Goal: Task Accomplishment & Management: Manage account settings

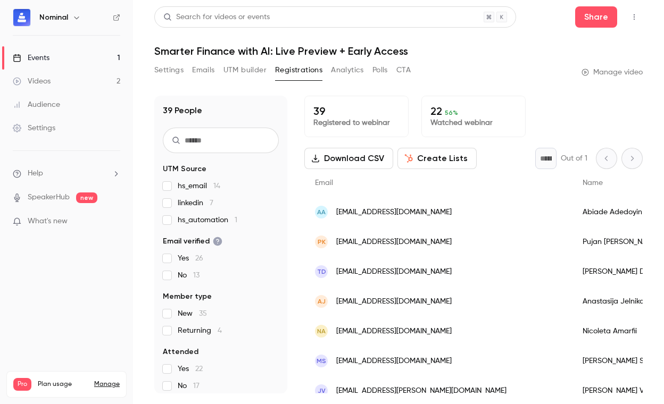
click at [65, 61] on link "Events 1" at bounding box center [66, 57] width 133 height 23
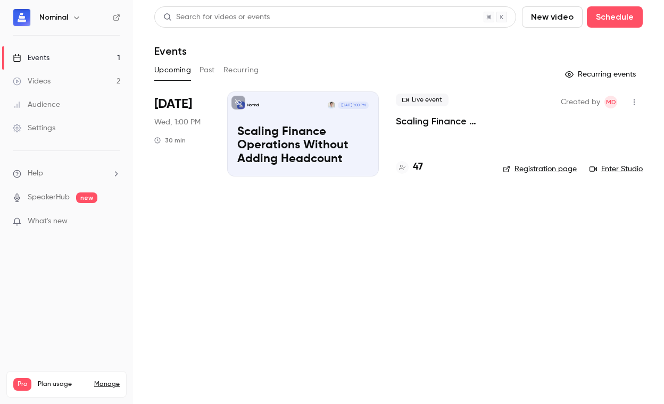
click at [432, 138] on div "Live event Scaling Finance Operations Without Adding Headcount 47" at bounding box center [441, 134] width 90 height 85
click at [431, 123] on p "Scaling Finance Operations Without Adding Headcount" at bounding box center [441, 121] width 90 height 13
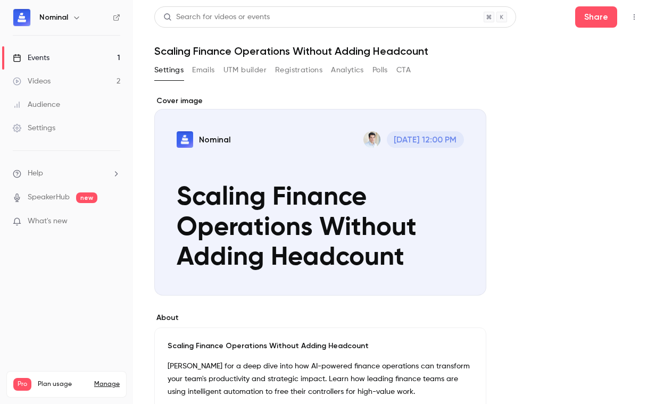
click at [313, 72] on button "Registrations" at bounding box center [298, 70] width 47 height 17
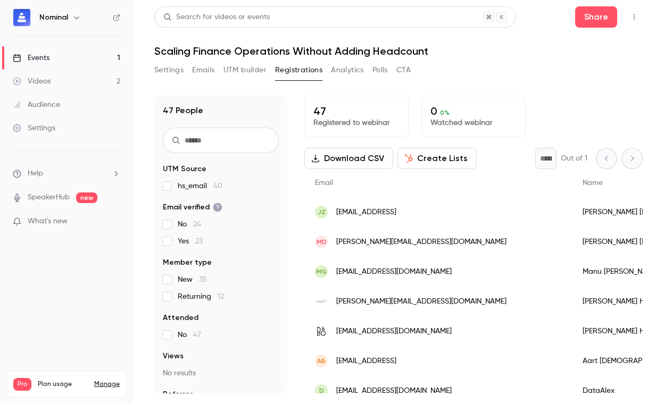
click at [622, 22] on div "Share" at bounding box center [609, 16] width 68 height 21
click at [634, 19] on icon "button" at bounding box center [634, 17] width 1 height 6
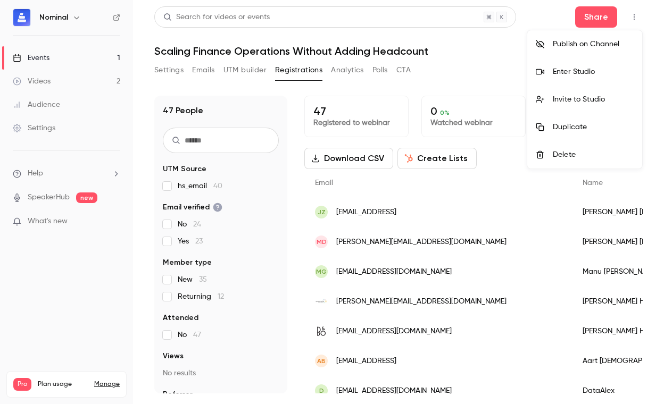
click at [457, 72] on div at bounding box center [332, 202] width 664 height 404
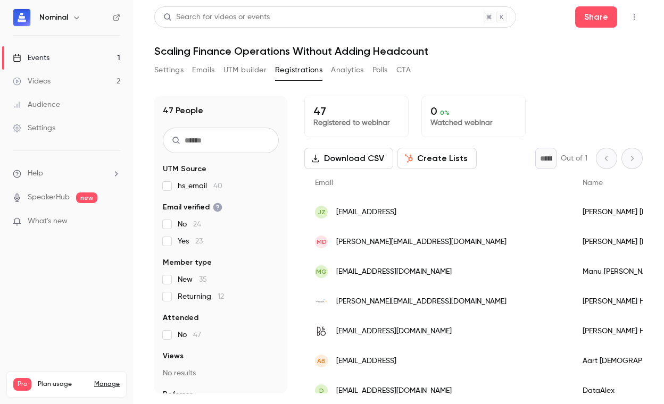
click at [51, 55] on link "Events 1" at bounding box center [66, 57] width 133 height 23
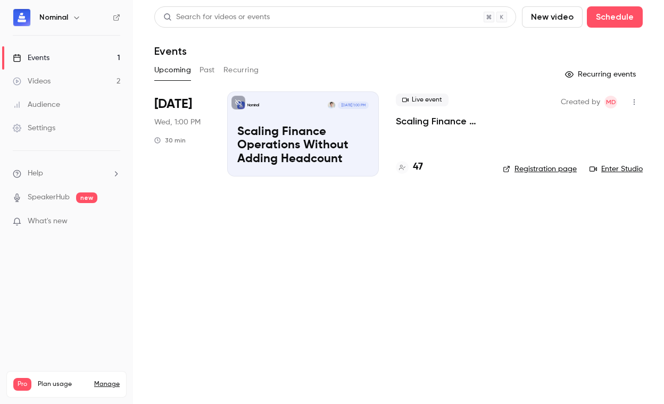
click at [70, 15] on button "button" at bounding box center [76, 17] width 13 height 13
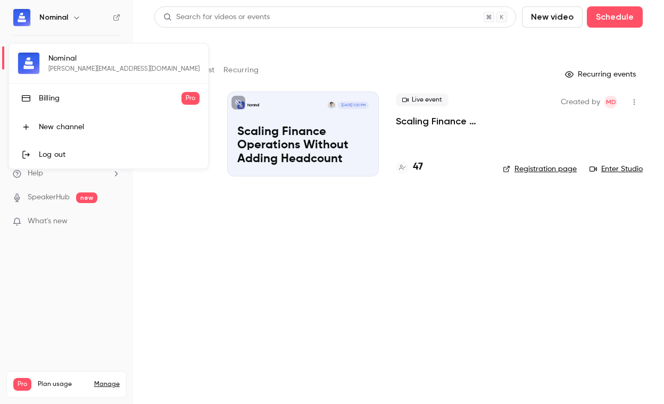
click at [70, 15] on div at bounding box center [332, 202] width 664 height 404
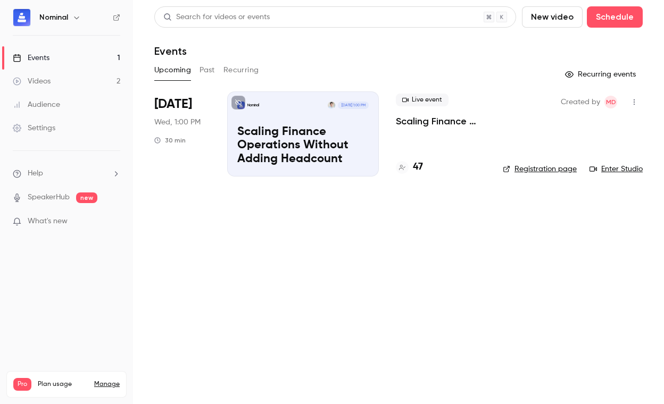
click at [634, 103] on icon "button" at bounding box center [634, 101] width 9 height 7
click at [417, 254] on div at bounding box center [332, 202] width 664 height 404
click at [67, 123] on link "Settings" at bounding box center [66, 128] width 133 height 23
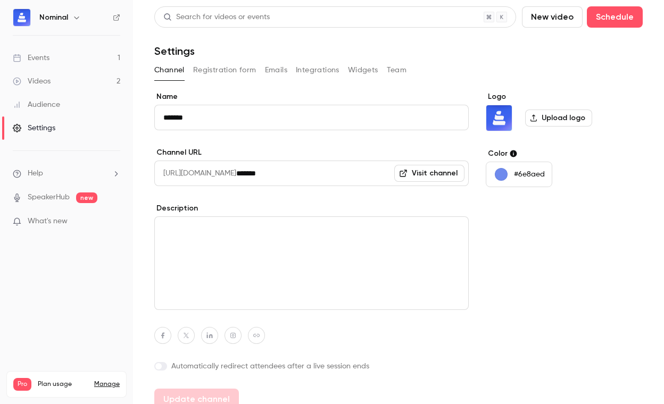
click at [84, 60] on link "Events 1" at bounding box center [66, 57] width 133 height 23
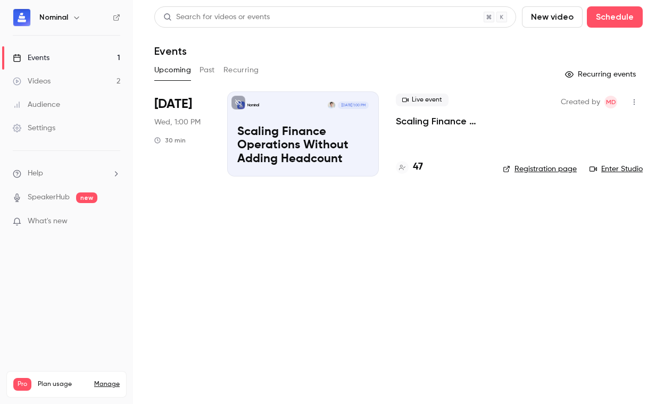
click at [312, 108] on div "Nominal [DATE] 1:00 PM" at bounding box center [302, 105] width 131 height 7
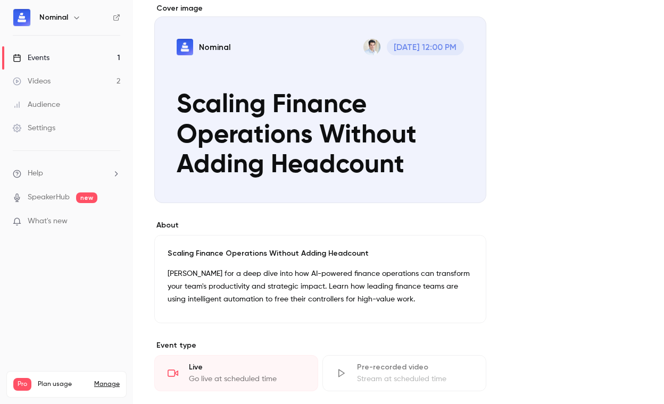
scroll to position [290, 0]
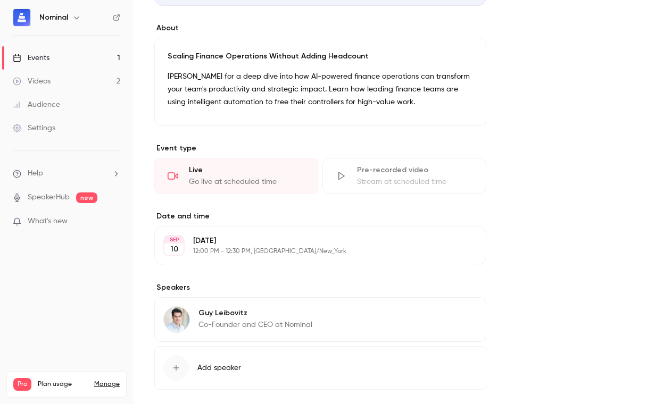
click at [379, 188] on div "Pre-recorded video Stream at scheduled time" at bounding box center [404, 176] width 164 height 36
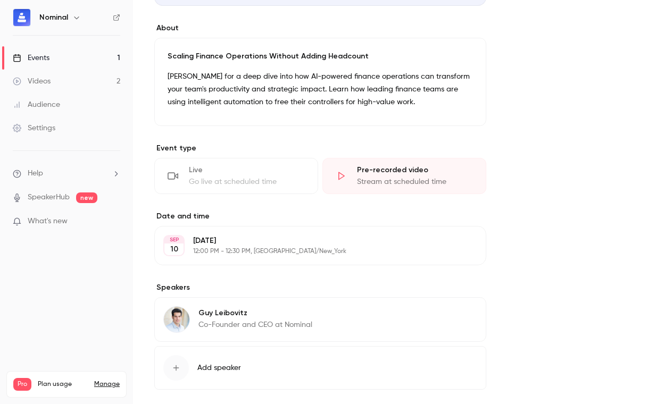
click at [379, 188] on div "Pre-recorded video Stream at scheduled time" at bounding box center [404, 176] width 164 height 36
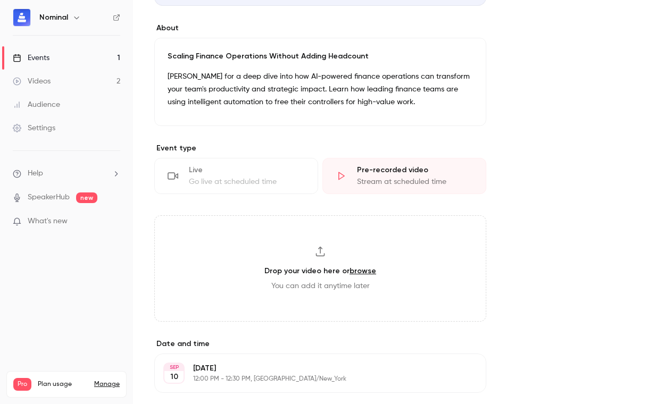
click at [280, 183] on div "Go live at scheduled time" at bounding box center [247, 182] width 116 height 11
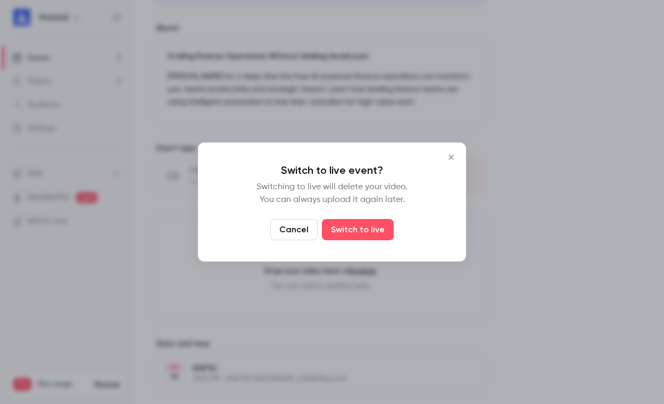
click at [454, 153] on icon "Close" at bounding box center [451, 157] width 13 height 9
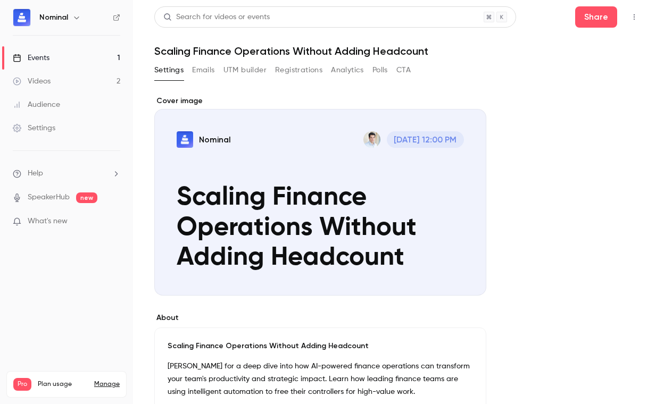
scroll to position [311, 0]
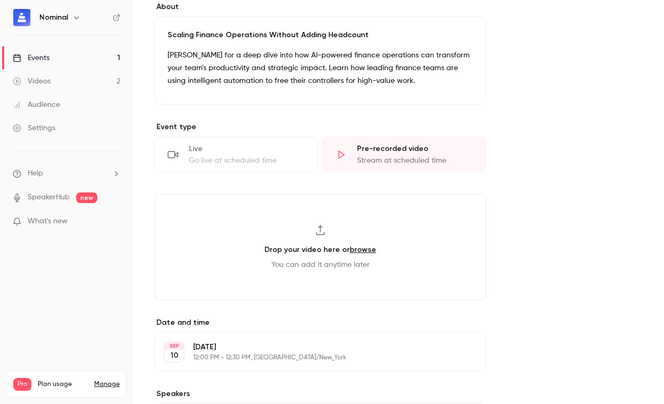
click at [256, 169] on div "Live Go live at scheduled time" at bounding box center [236, 155] width 164 height 36
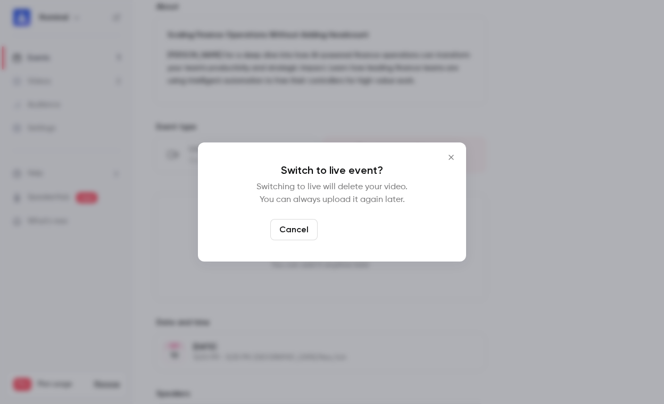
click at [351, 228] on button "Switch to live" at bounding box center [358, 229] width 72 height 21
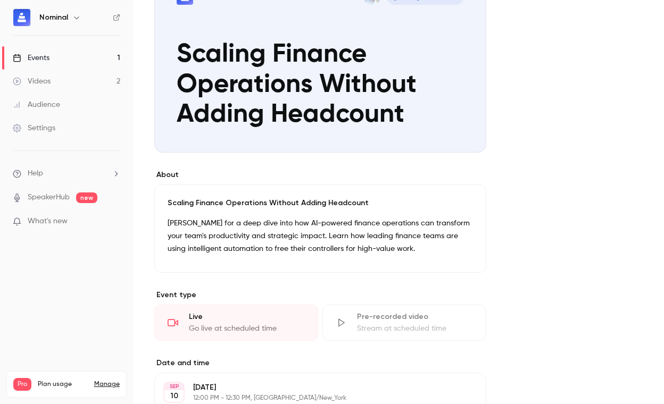
scroll to position [0, 0]
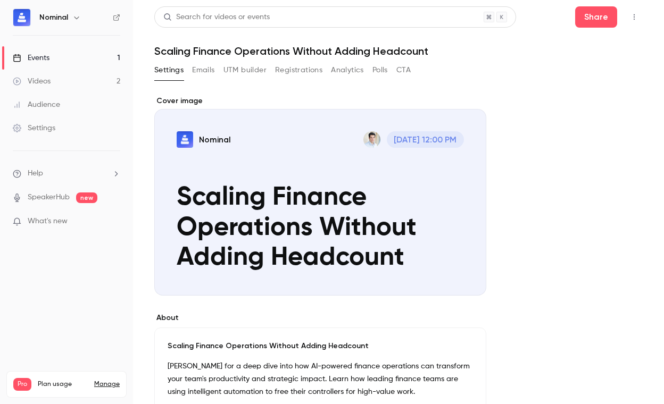
click at [278, 65] on button "Registrations" at bounding box center [298, 70] width 47 height 17
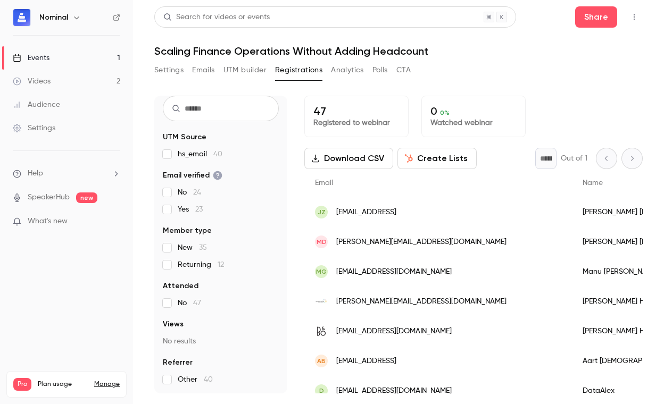
click at [630, 15] on icon "button" at bounding box center [634, 16] width 9 height 7
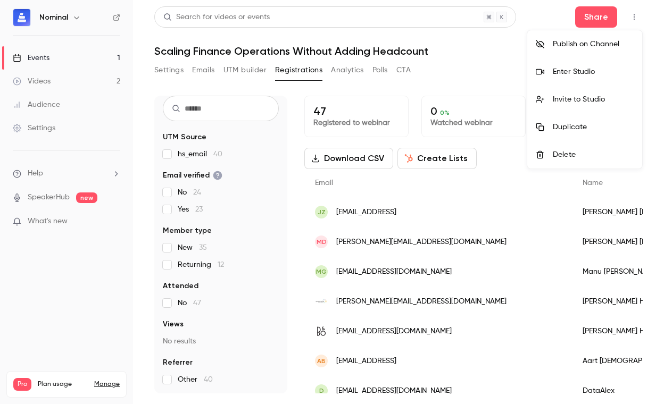
click at [452, 67] on div at bounding box center [332, 202] width 664 height 404
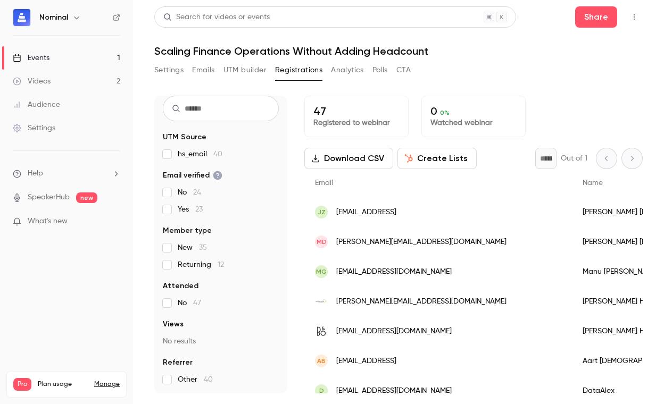
click at [82, 128] on link "Settings" at bounding box center [66, 128] width 133 height 23
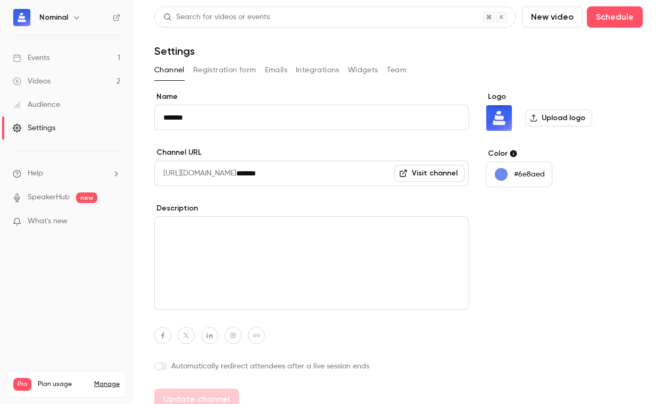
click at [59, 52] on link "Events 1" at bounding box center [66, 57] width 133 height 23
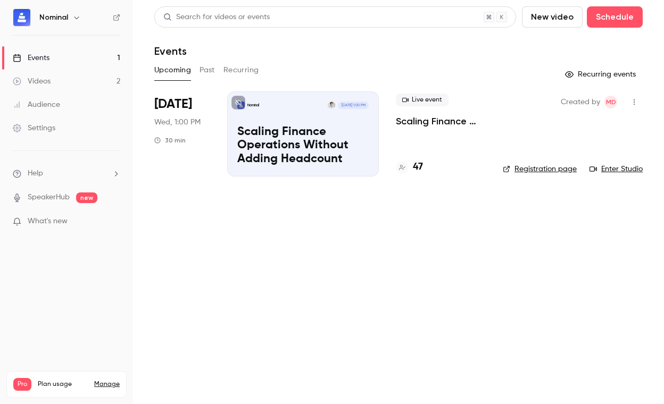
click at [410, 121] on p "Scaling Finance Operations Without Adding Headcount" at bounding box center [441, 121] width 90 height 13
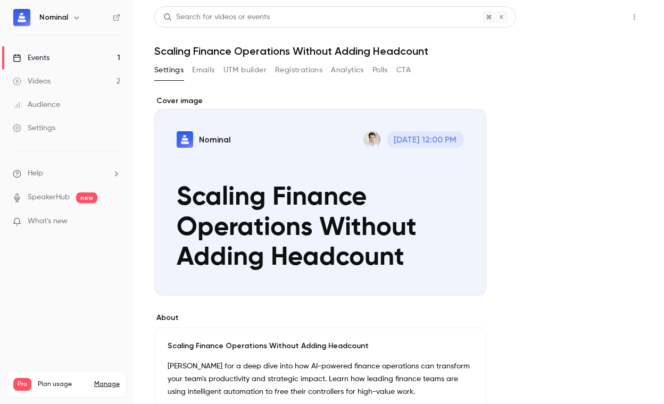
click at [600, 18] on button "Share" at bounding box center [596, 16] width 42 height 21
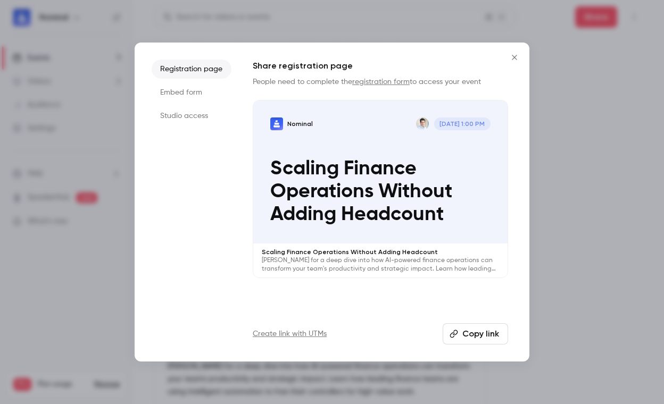
click at [483, 335] on button "Copy link" at bounding box center [475, 334] width 65 height 21
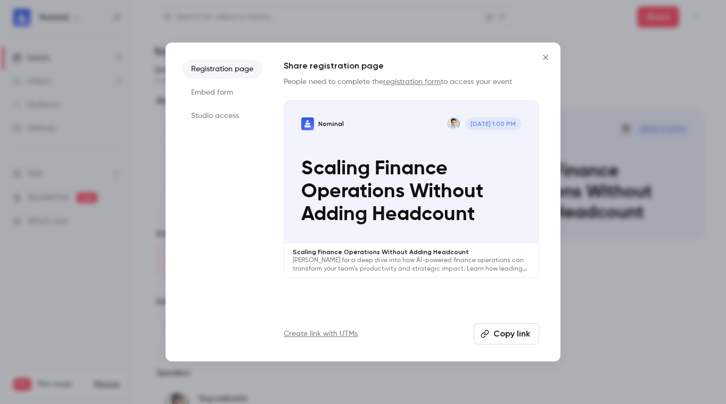
click at [535, 59] on button "Close" at bounding box center [545, 57] width 21 height 21
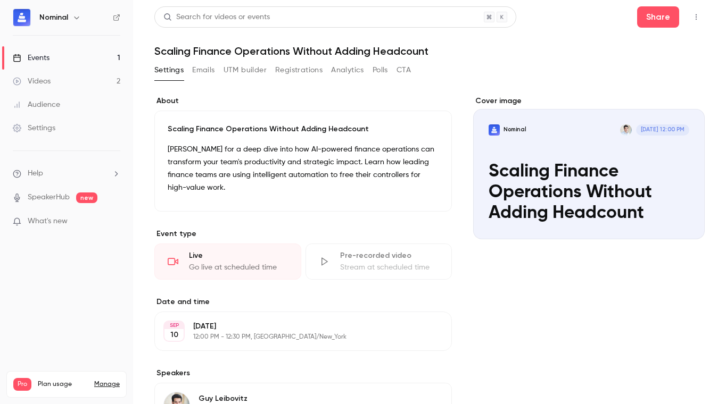
click at [276, 72] on button "Registrations" at bounding box center [298, 70] width 47 height 17
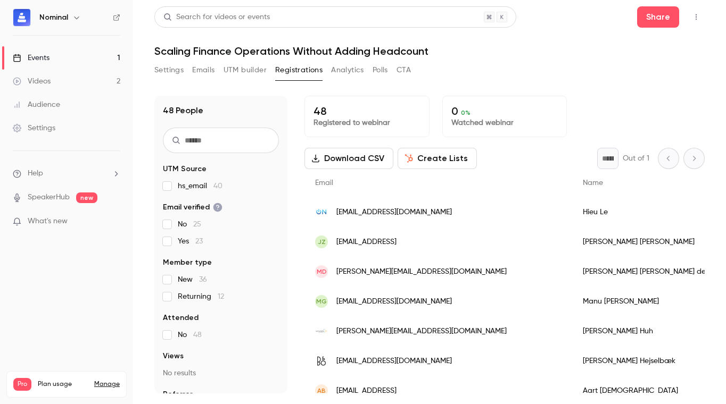
click at [54, 59] on link "Events 1" at bounding box center [66, 57] width 133 height 23
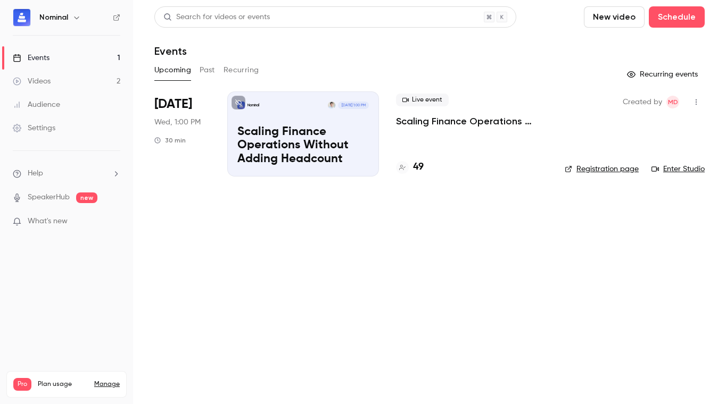
click at [347, 140] on p "Scaling Finance Operations Without Adding Headcount" at bounding box center [302, 146] width 131 height 41
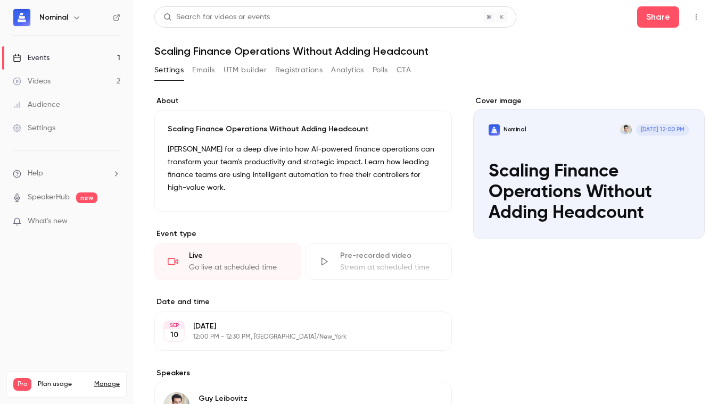
click at [303, 75] on button "Registrations" at bounding box center [298, 70] width 47 height 17
